Goal: Download file/media

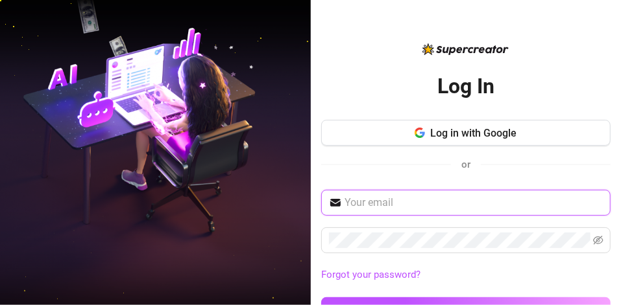
scroll to position [34, 0]
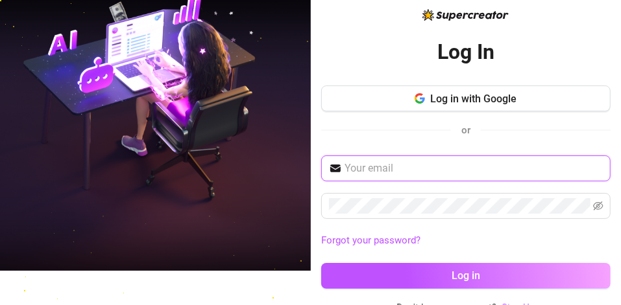
drag, startPoint x: 0, startPoint y: 0, endPoint x: 418, endPoint y: 161, distance: 448.4
click at [418, 161] on input "text" at bounding box center [473, 169] width 258 height 16
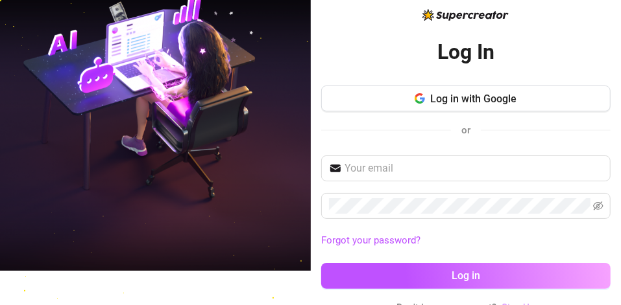
click at [387, 134] on div "or" at bounding box center [465, 130] width 289 height 17
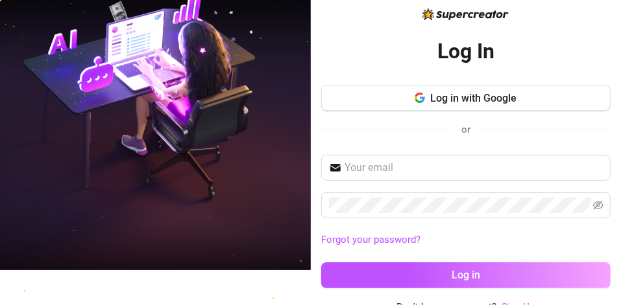
scroll to position [43, 0]
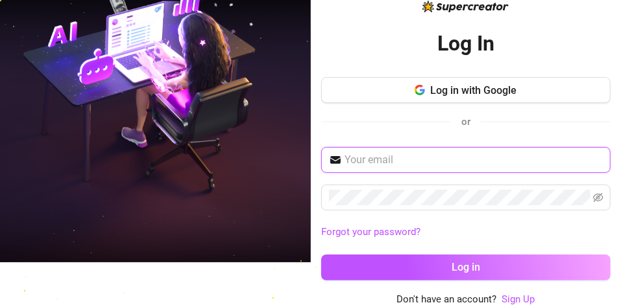
click at [412, 161] on input "text" at bounding box center [473, 160] width 258 height 16
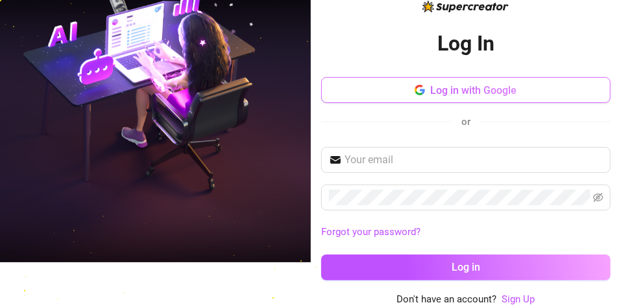
click at [430, 88] on span "Log in with Google" at bounding box center [473, 90] width 86 height 12
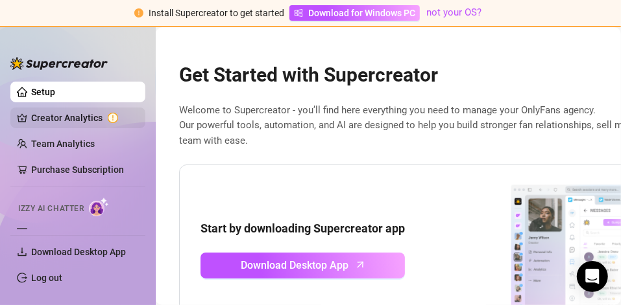
click at [89, 117] on link "Creator Analytics" at bounding box center [83, 118] width 104 height 21
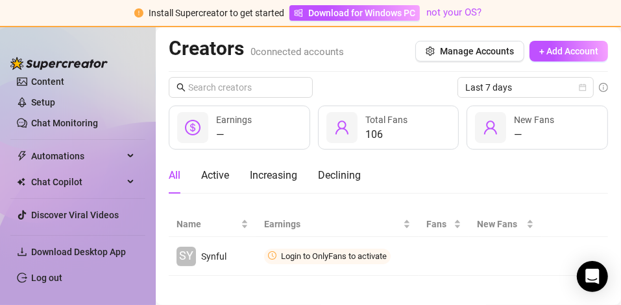
scroll to position [176, 0]
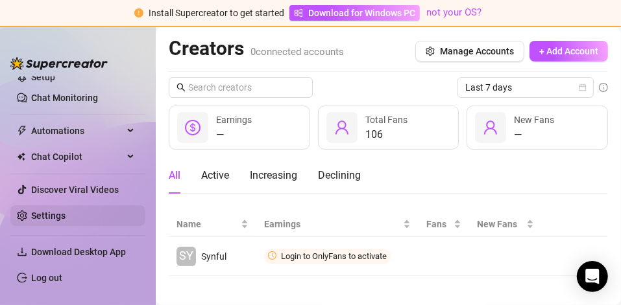
click at [65, 211] on link "Settings" at bounding box center [48, 216] width 34 height 10
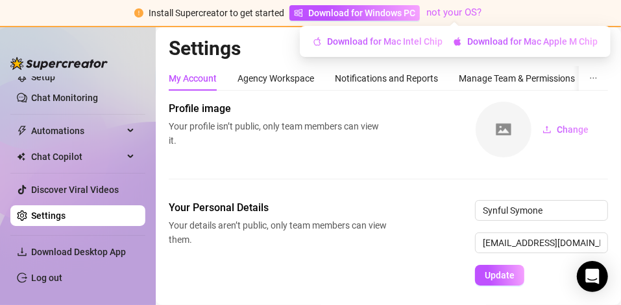
click at [443, 16] on link "not your OS?" at bounding box center [453, 12] width 55 height 12
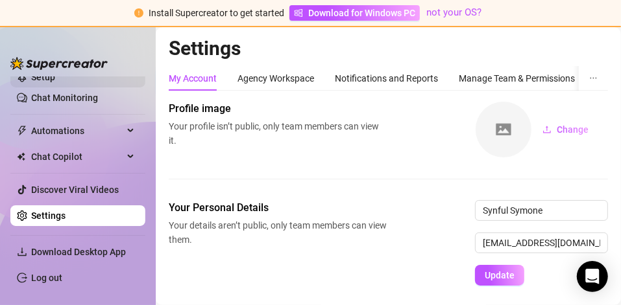
click at [55, 82] on link "Setup" at bounding box center [43, 77] width 24 height 10
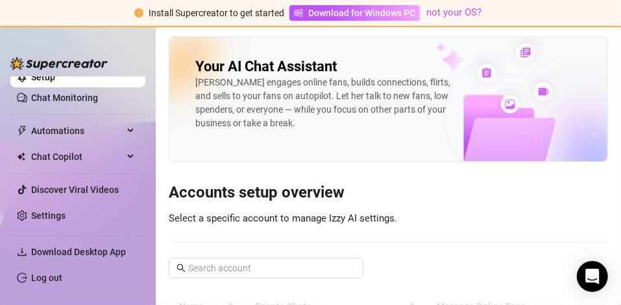
drag, startPoint x: 609, startPoint y: 138, endPoint x: 620, endPoint y: 158, distance: 22.4
click at [620, 158] on html "Install Supercreator to get started Download for Windows PC not your OS? Setup …" at bounding box center [310, 152] width 621 height 305
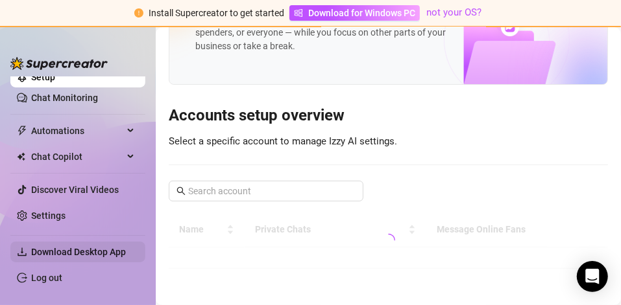
click at [63, 250] on span "Download Desktop App" at bounding box center [78, 252] width 95 height 10
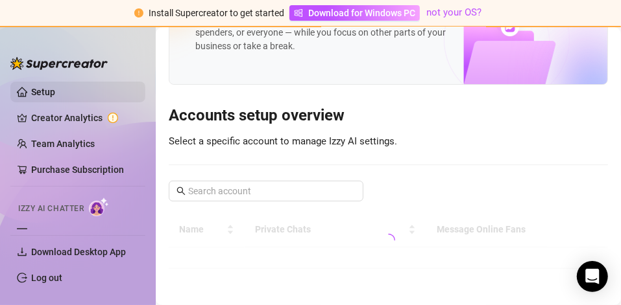
click at [48, 90] on link "Setup" at bounding box center [43, 92] width 24 height 10
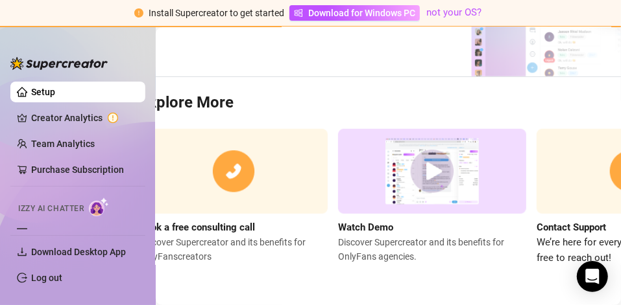
scroll to position [265, 186]
